Goal: Use online tool/utility: Utilize a website feature to perform a specific function

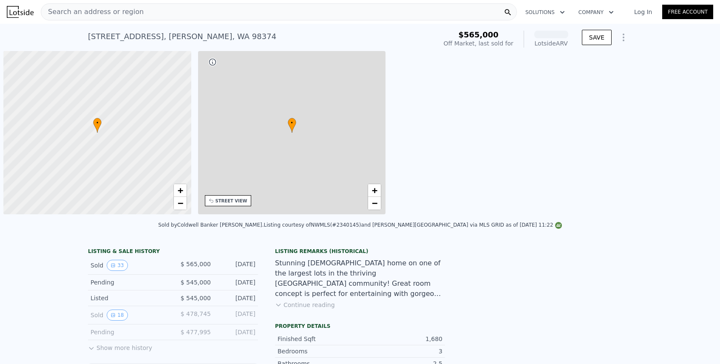
scroll to position [0, 3]
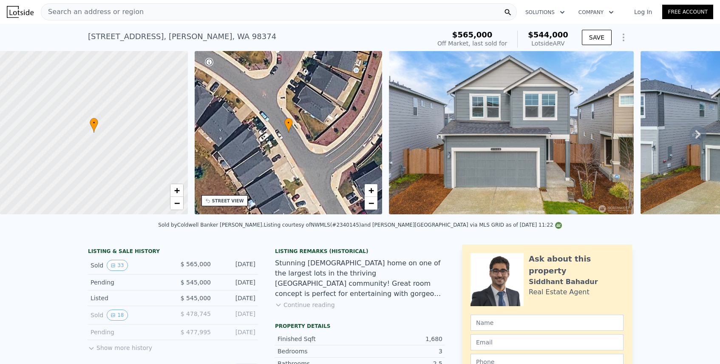
click at [645, 11] on link "Log In" at bounding box center [643, 12] width 38 height 9
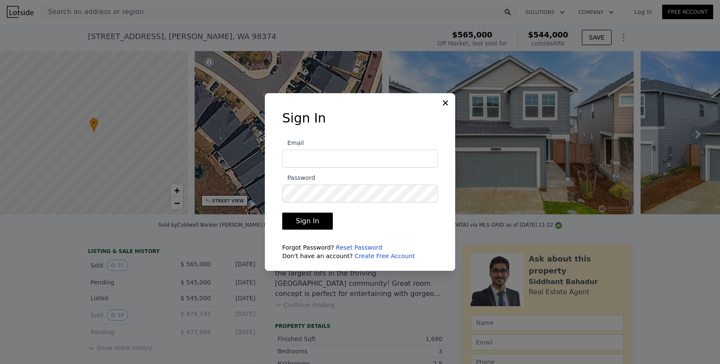
click at [0, 363] on com-1password-button at bounding box center [0, 364] width 0 height 0
type input "[PERSON_NAME][EMAIL_ADDRESS][PERSON_NAME][DOMAIN_NAME]"
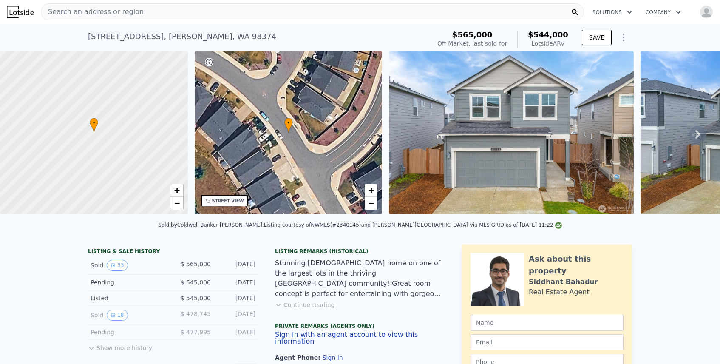
click at [281, 8] on div "Search an address or region" at bounding box center [312, 11] width 543 height 17
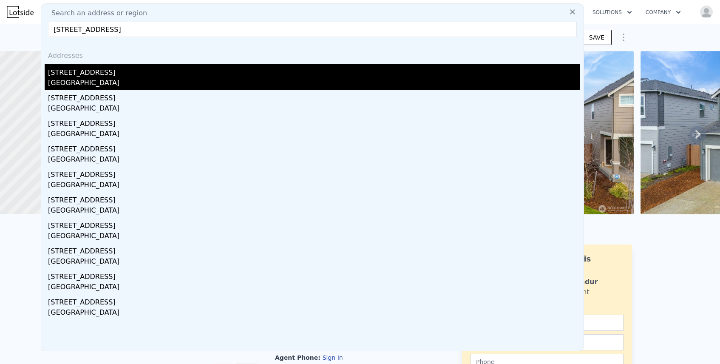
type input "[STREET_ADDRESS]"
click at [179, 72] on div "[STREET_ADDRESS]" at bounding box center [314, 71] width 532 height 14
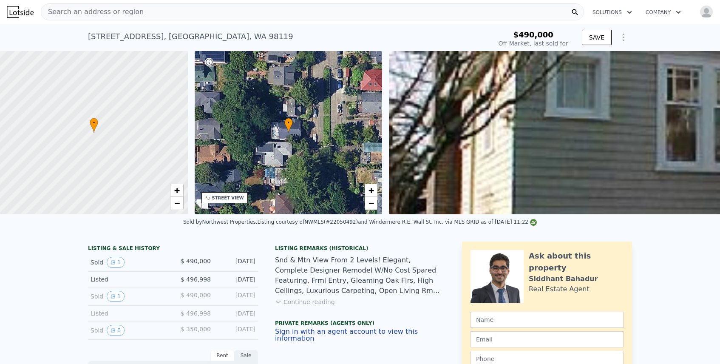
type input "-$ 536,519"
click at [324, 301] on button "Continue reading" at bounding box center [305, 302] width 60 height 9
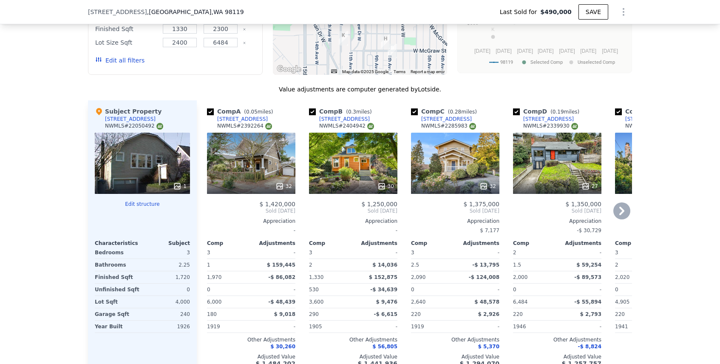
click at [415, 108] on input "checkbox" at bounding box center [414, 111] width 7 height 7
checkbox input "false"
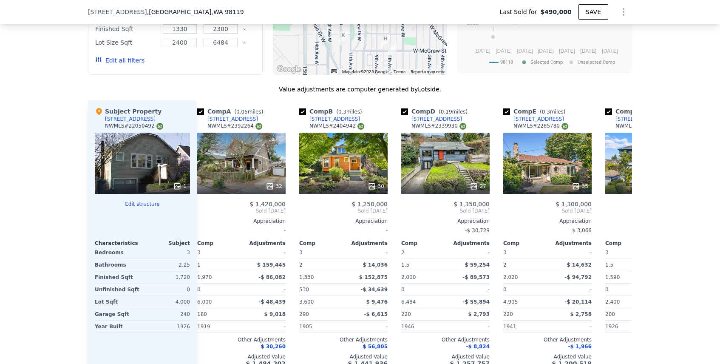
scroll to position [0, 13]
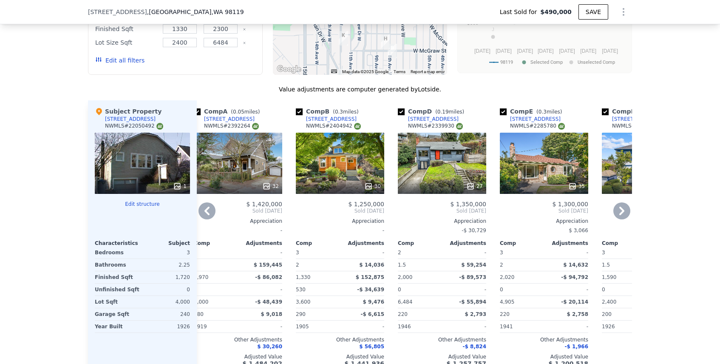
click at [502, 108] on input "checkbox" at bounding box center [503, 111] width 7 height 7
checkbox input "false"
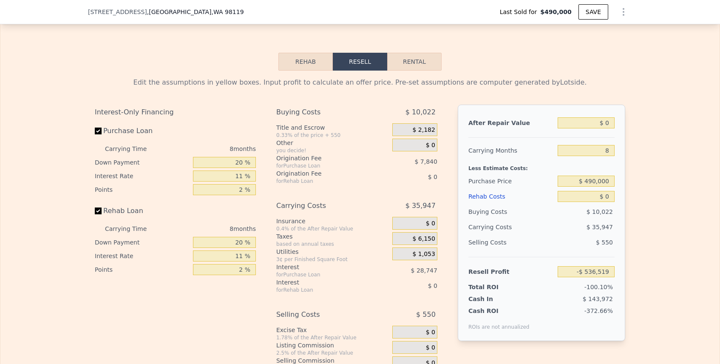
scroll to position [1400, 0]
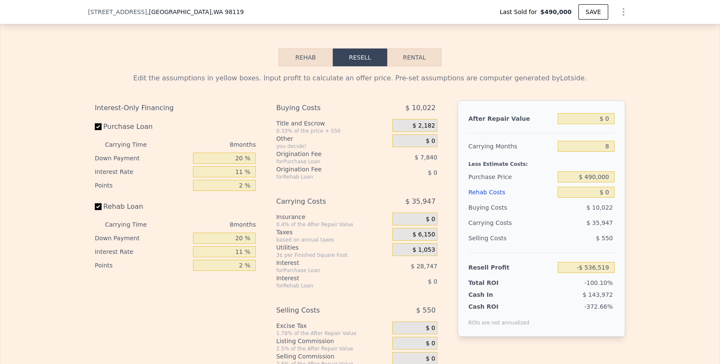
type input "$ 1,337,000"
type input "$ 701,815"
checkbox input "true"
click at [590, 113] on input "$ 1,337,000" at bounding box center [586, 118] width 57 height 11
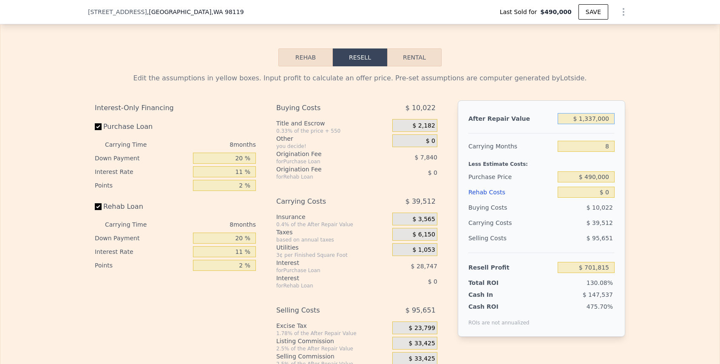
click at [586, 113] on input "$ 1,337,000" at bounding box center [586, 118] width 57 height 11
drag, startPoint x: 603, startPoint y: 128, endPoint x: 619, endPoint y: 130, distance: 16.3
click at [619, 130] on div "After Repair Value $ 1,337,000 Carrying Months 8 Less Estimate Costs: Purchase …" at bounding box center [541, 218] width 167 height 236
type input "6"
type input "$ 711,692"
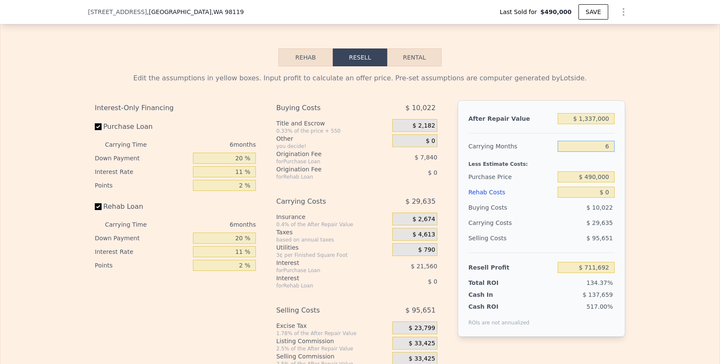
type input "6"
click at [595, 171] on input "$ 490,000" at bounding box center [586, 176] width 57 height 11
type input "$ 870,000"
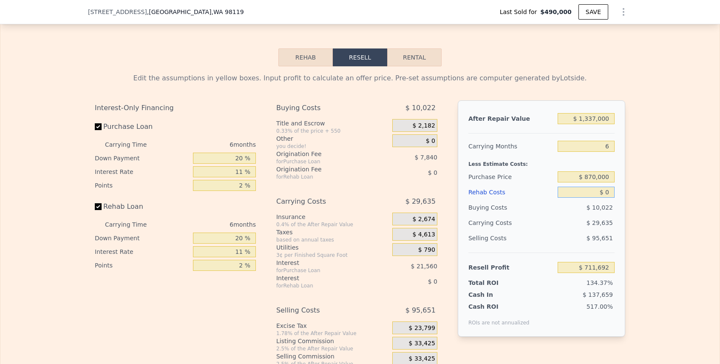
click at [597, 187] on input "$ 0" at bounding box center [586, 192] width 57 height 11
type input "$ 307,625"
type input "$ 10"
type input "$ 307,615"
type input "$ 140"
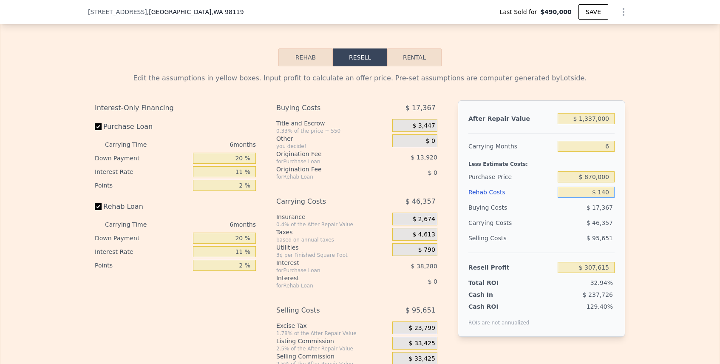
type input "$ 307,477"
type input "$ 1,450"
type input "$ 306,086"
type input "$ 14,500"
type input "$ 292,257"
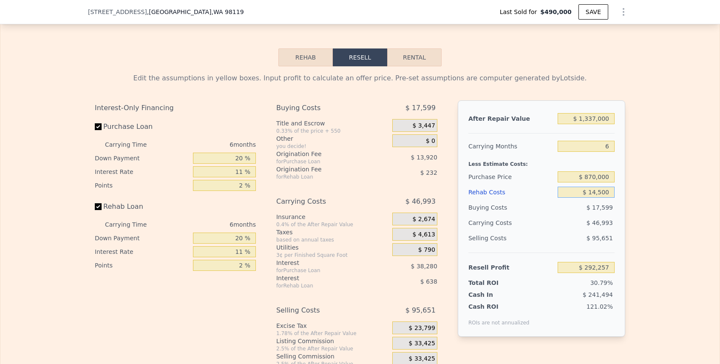
type input "$ 145,000"
type input "$ 153,927"
type input "$ 145,000"
click at [588, 262] on input "$ 153,927" at bounding box center [586, 267] width 57 height 11
type input "8"
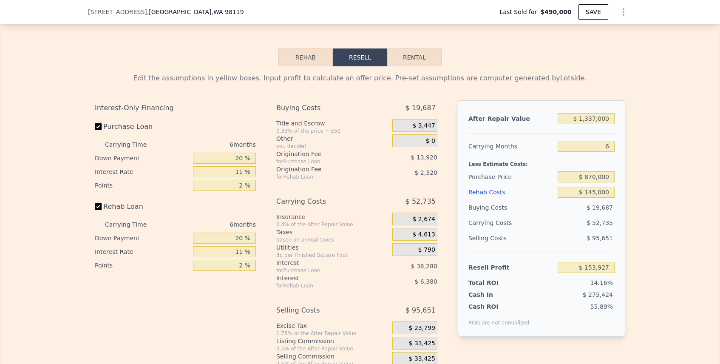
type input "$ 998,248"
type input "$ 0"
type input "$ 701,815"
type input "$ 490,000"
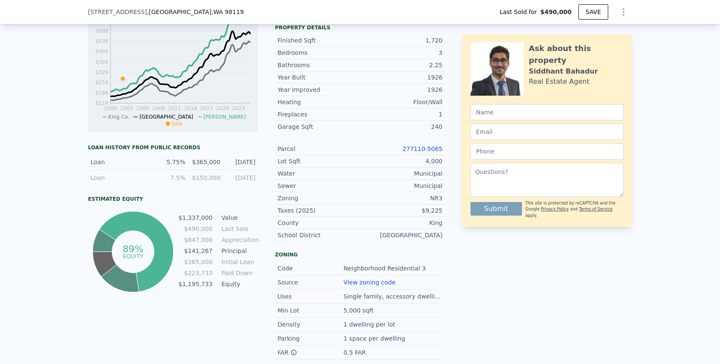
scroll to position [385, 0]
